Goal: Navigation & Orientation: Find specific page/section

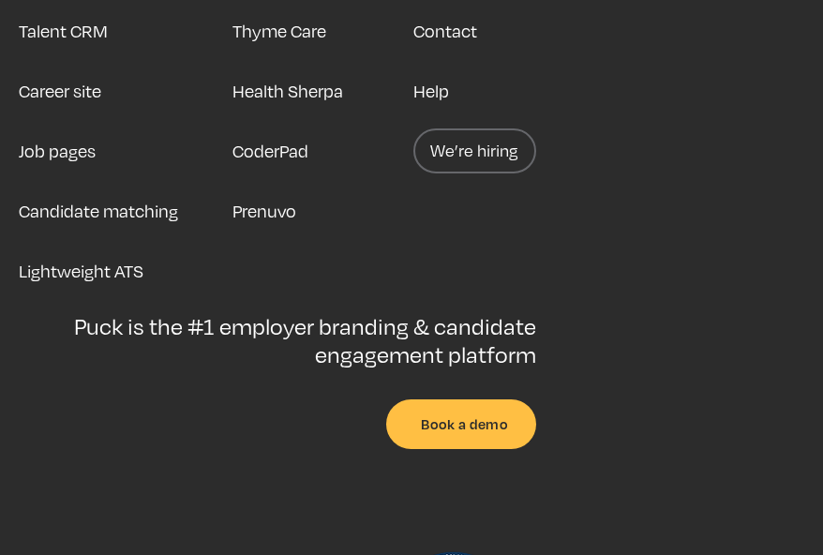
scroll to position [4470, 0]
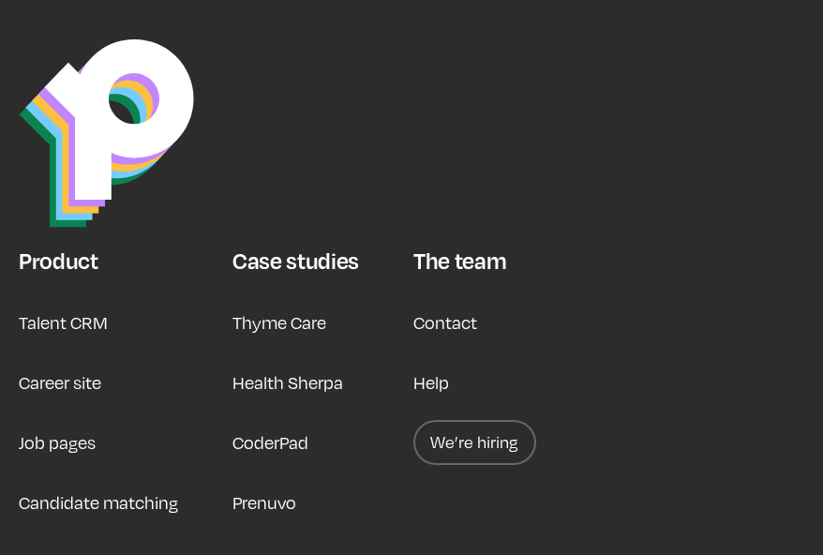
click at [63, 437] on link "Job pages" at bounding box center [57, 442] width 77 height 45
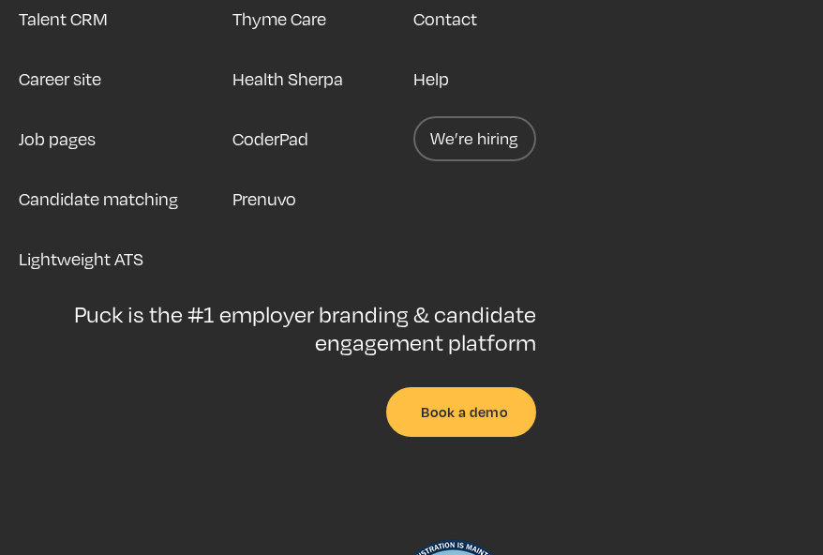
scroll to position [7779, 0]
click at [51, 89] on link "Career site" at bounding box center [60, 77] width 82 height 45
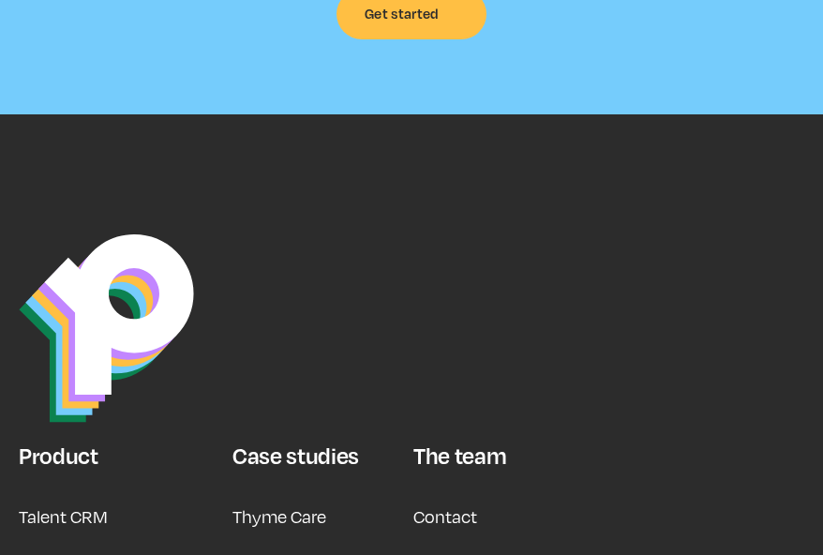
scroll to position [7579, 0]
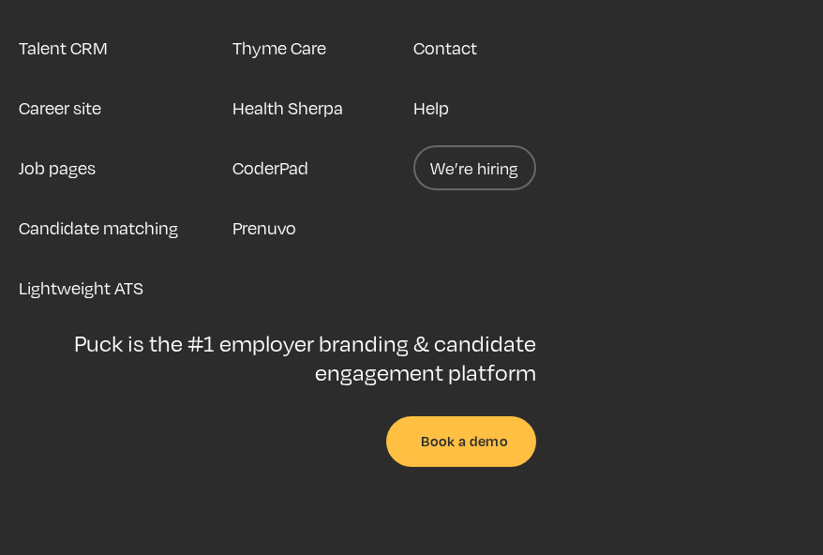
click at [460, 145] on link "We’re hiring" at bounding box center [474, 167] width 123 height 45
